Goal: Check status: Check status

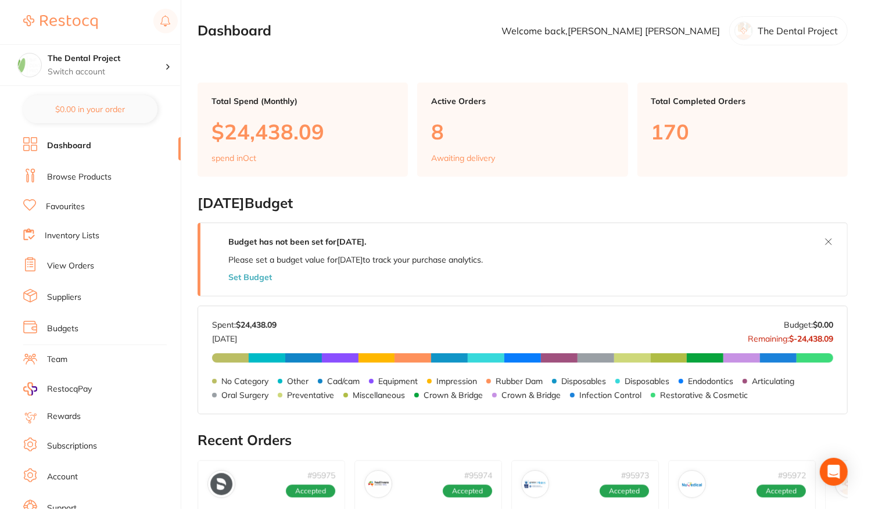
click at [72, 263] on link "View Orders" at bounding box center [70, 266] width 47 height 12
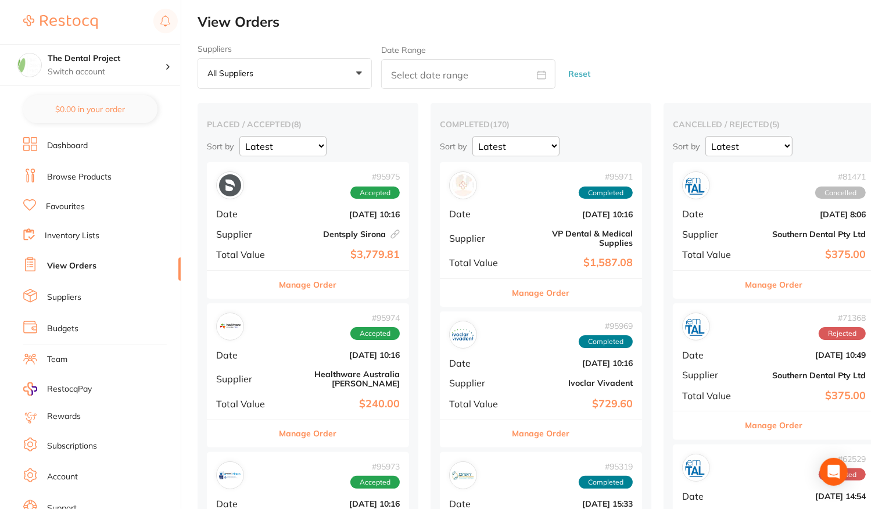
click at [312, 236] on b "Dentsply Sirona This order has been placed with your online account on Dentsply…" at bounding box center [341, 233] width 116 height 9
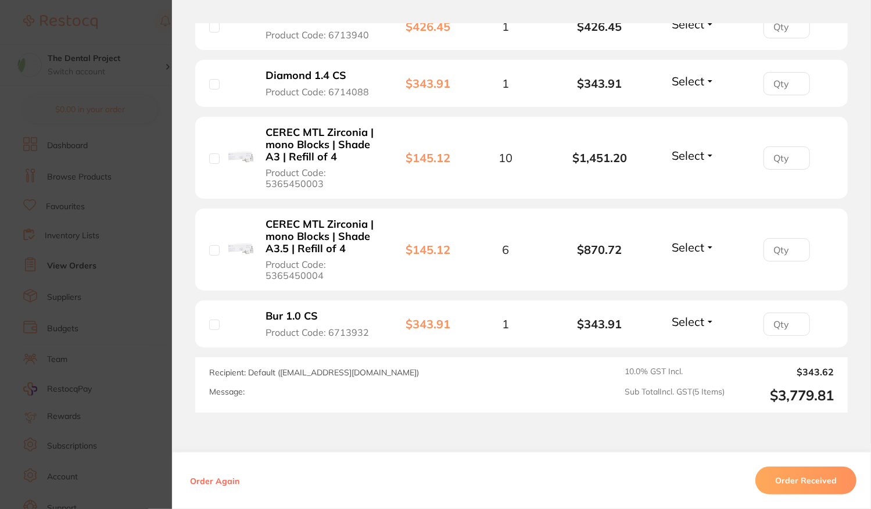
scroll to position [407, 0]
click at [820, 470] on button "Order Received" at bounding box center [805, 480] width 101 height 28
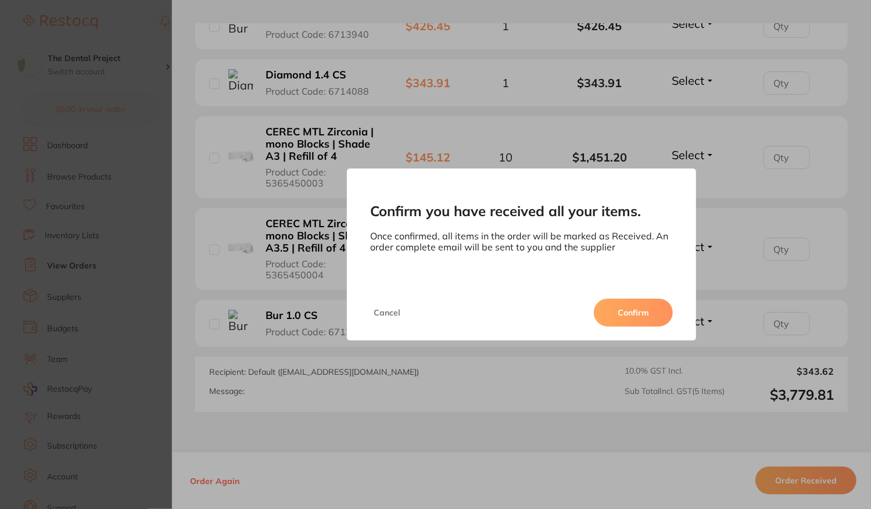
click at [629, 317] on button "Confirm" at bounding box center [633, 313] width 79 height 28
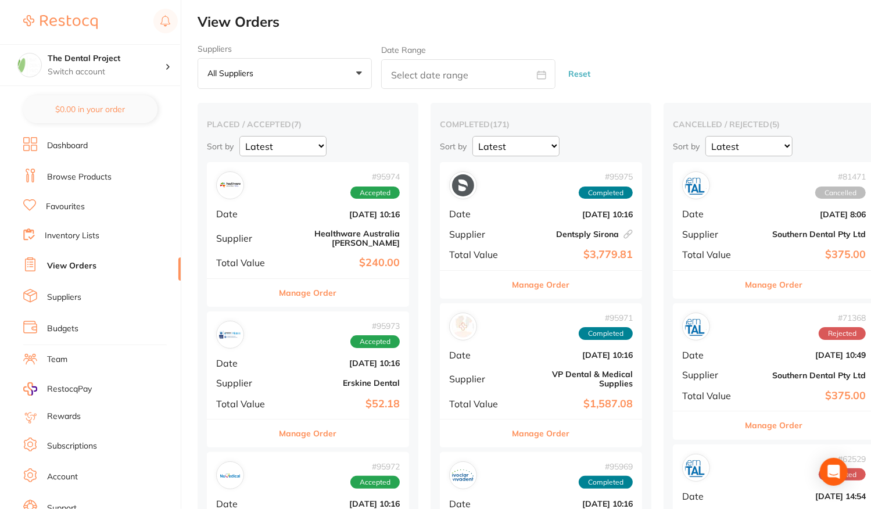
click at [314, 362] on div "# 95973 Accepted Date [DATE] 10:16 Supplier [PERSON_NAME] Dental Total Value $5…" at bounding box center [308, 364] width 202 height 107
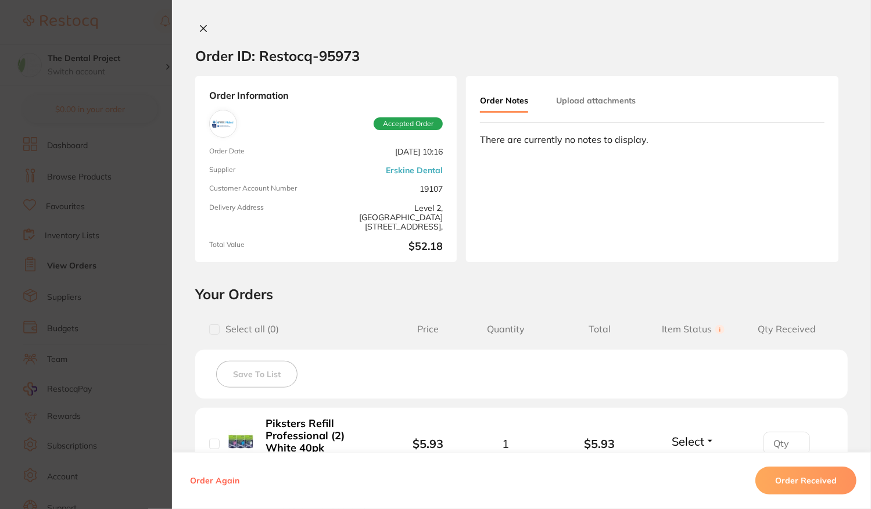
scroll to position [174, 0]
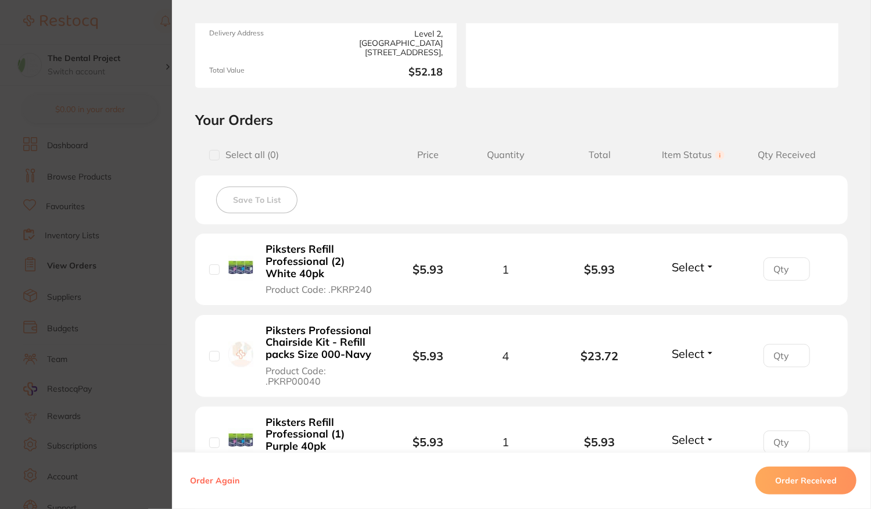
click at [116, 202] on section "Order ID: Restocq- 95973 Order Information Accepted Order Order Date [DATE] 10:…" at bounding box center [435, 254] width 871 height 509
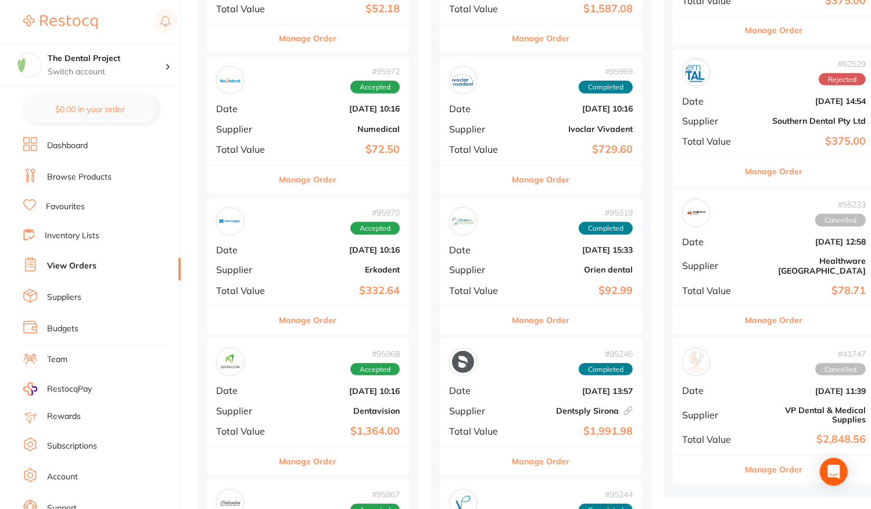
scroll to position [407, 0]
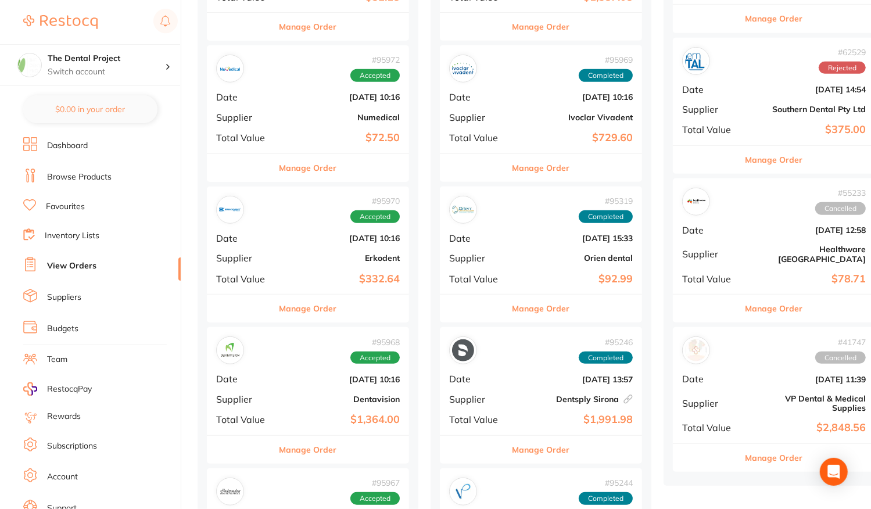
click at [292, 273] on b "$332.64" at bounding box center [341, 279] width 116 height 12
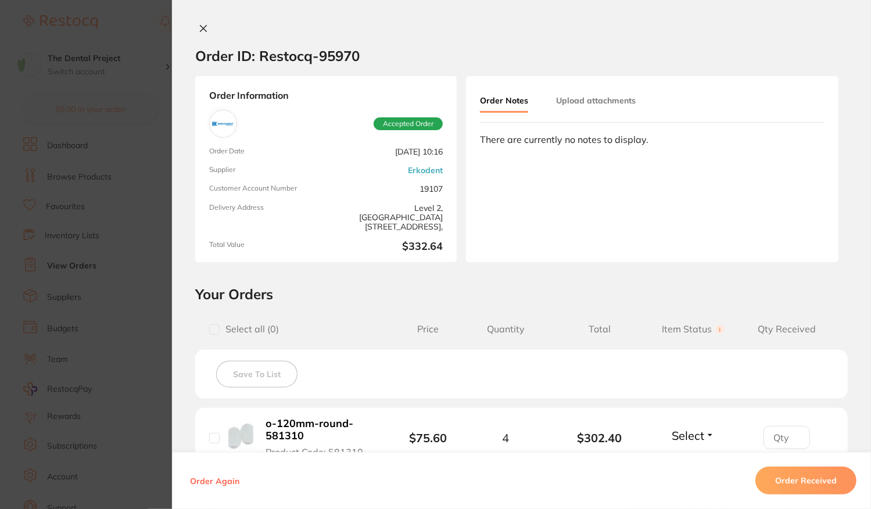
scroll to position [174, 0]
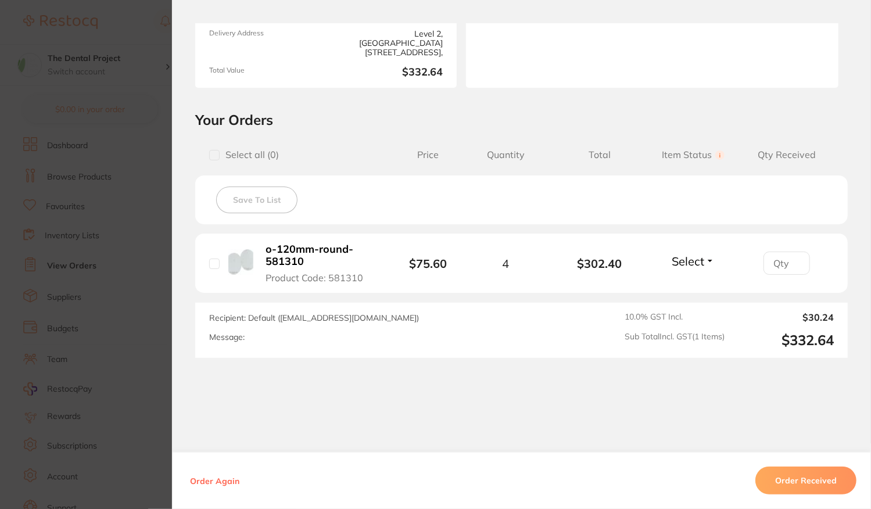
click at [799, 479] on button "Order Received" at bounding box center [805, 480] width 101 height 28
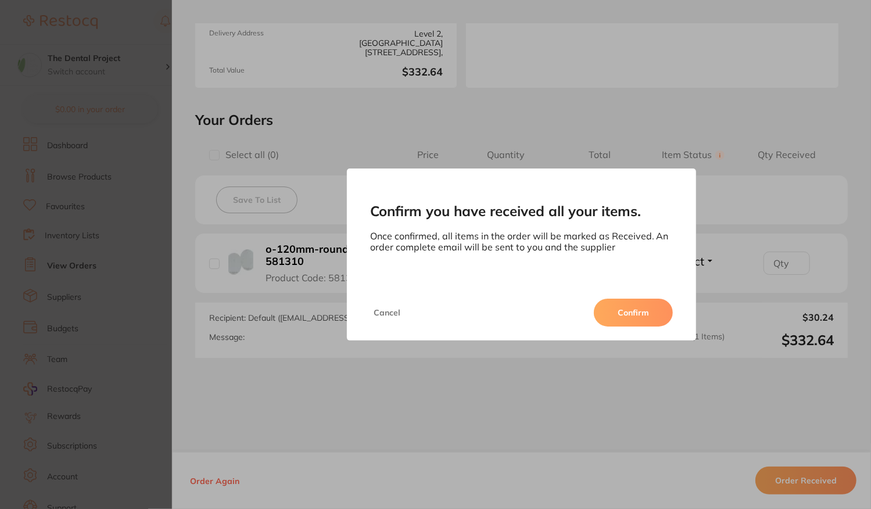
click at [634, 322] on button "Confirm" at bounding box center [633, 313] width 79 height 28
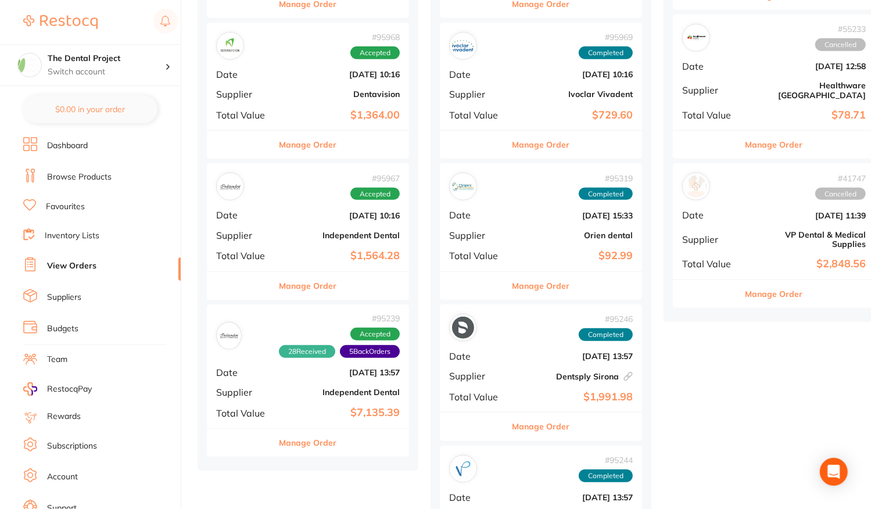
scroll to position [581, 0]
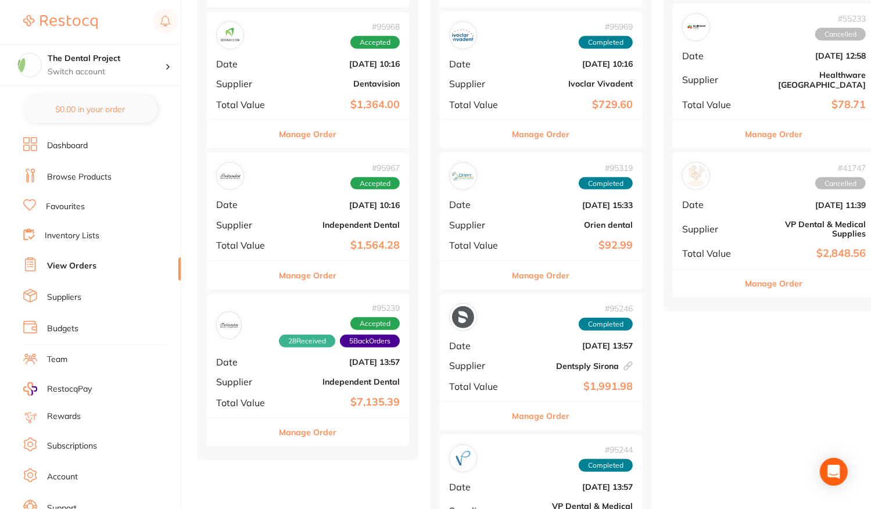
click at [305, 224] on div "# 95967 Accepted Date [DATE] 10:16 Supplier Independent Dental Total Value $1,5…" at bounding box center [308, 206] width 202 height 107
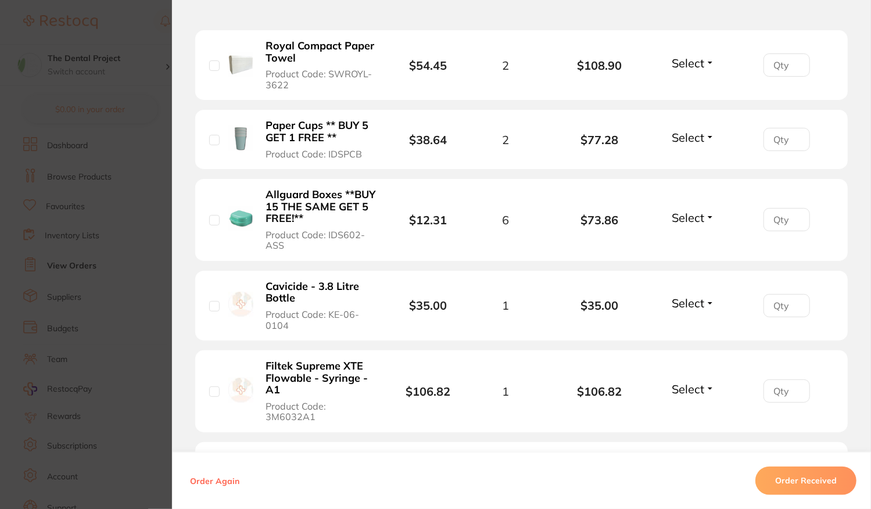
scroll to position [232, 0]
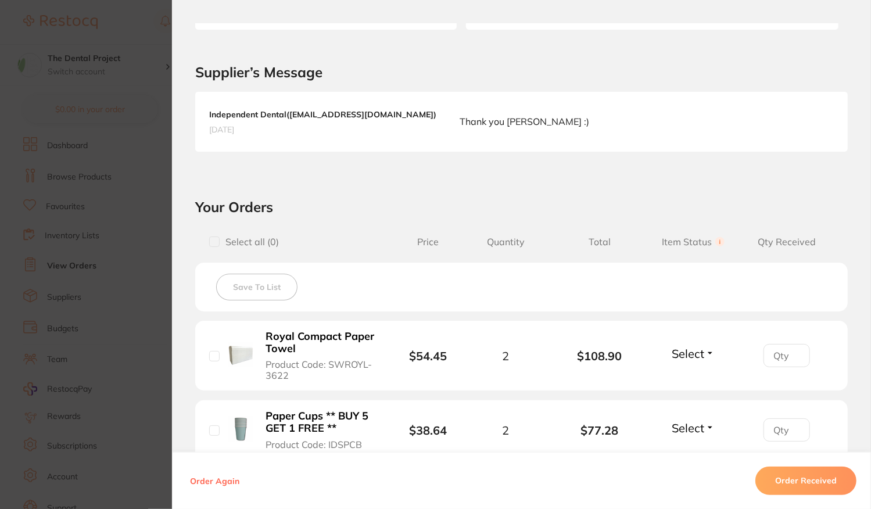
click at [108, 238] on section "Order ID: Restocq- 95967 Order Information Accepted Order Order Date [DATE] 10:…" at bounding box center [435, 254] width 871 height 509
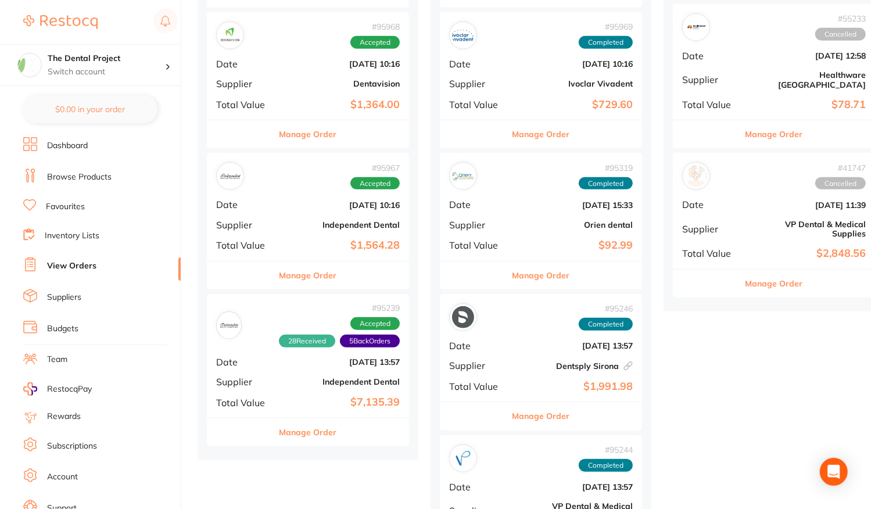
click at [273, 89] on div "# 95968 Accepted Date [DATE] 10:16 Supplier Dentavision Total Value $1,364.00" at bounding box center [308, 65] width 202 height 107
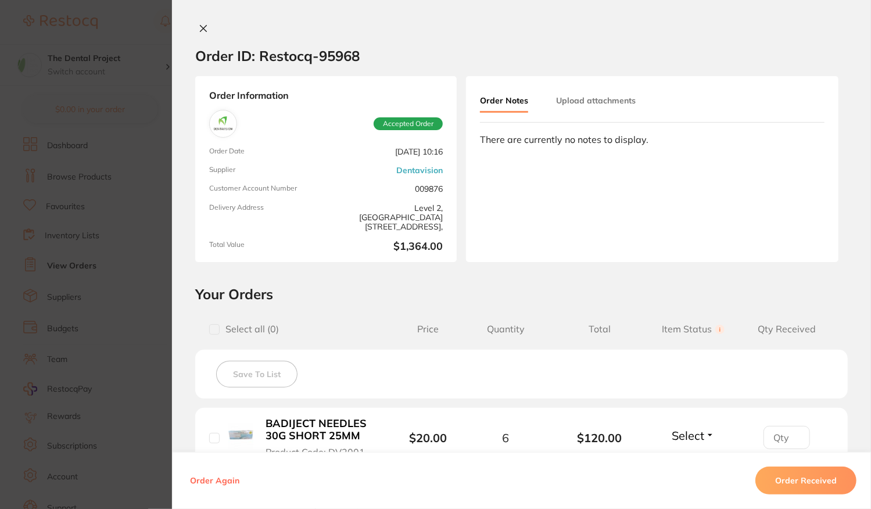
scroll to position [232, 0]
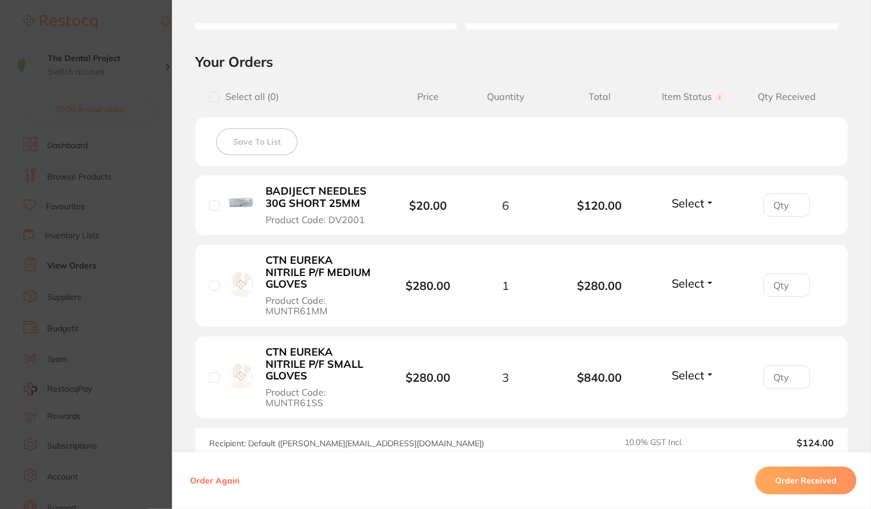
click at [125, 303] on section "Order ID: Restocq- 95968 Order Information Accepted Order Order Date [DATE] 10:…" at bounding box center [435, 254] width 871 height 509
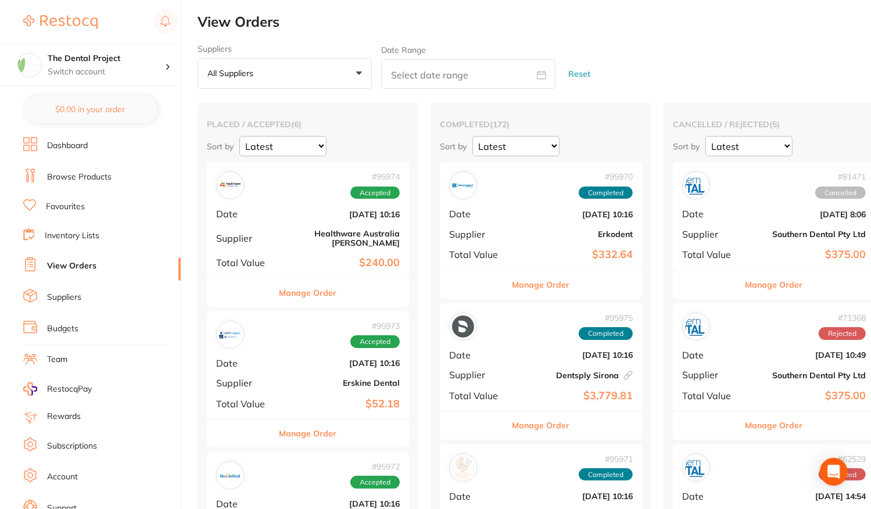
click at [281, 231] on div "# 95974 Accepted Date [DATE] 10:16 Supplier Healthware [GEOGRAPHIC_DATA] [PERSO…" at bounding box center [308, 220] width 202 height 116
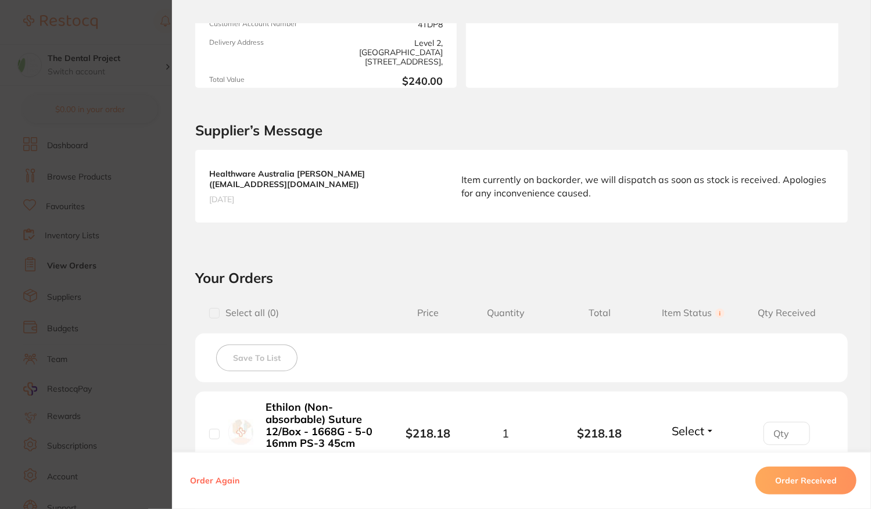
scroll to position [377, 0]
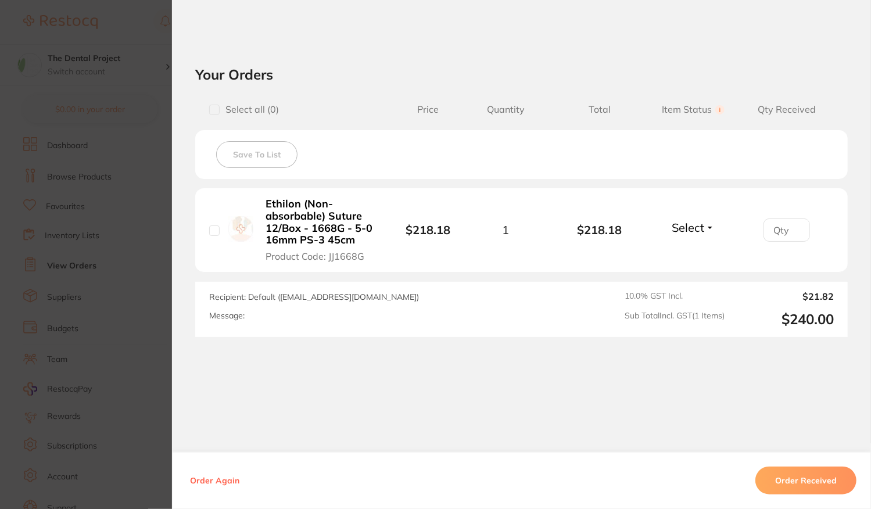
click at [149, 249] on section "Order ID: Restocq- 95974 Order Information Accepted Order Order Date [DATE] 10:…" at bounding box center [435, 254] width 871 height 509
